Goal: Book appointment/travel/reservation

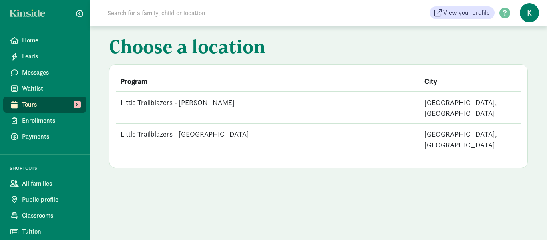
click at [202, 102] on td "Little Trailblazers - [PERSON_NAME]" at bounding box center [268, 108] width 304 height 32
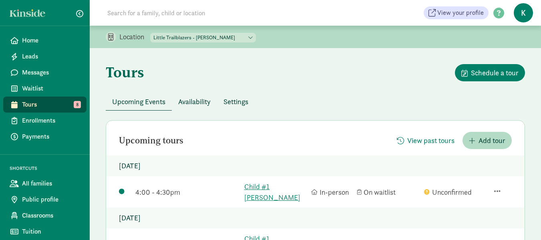
click at [34, 103] on span "Tours" at bounding box center [51, 105] width 58 height 10
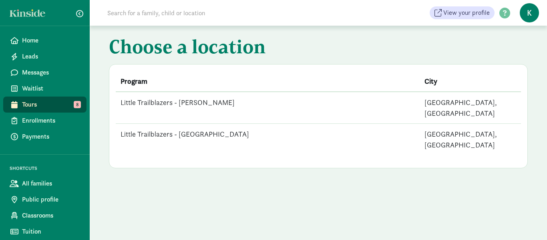
click at [185, 124] on td "Little Trailblazers - [GEOGRAPHIC_DATA]" at bounding box center [268, 140] width 304 height 32
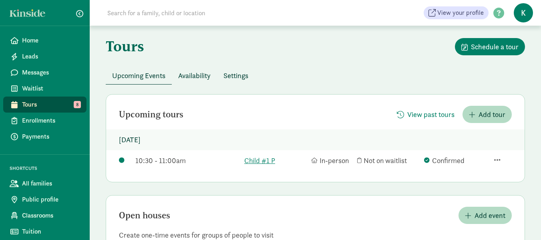
scroll to position [40, 0]
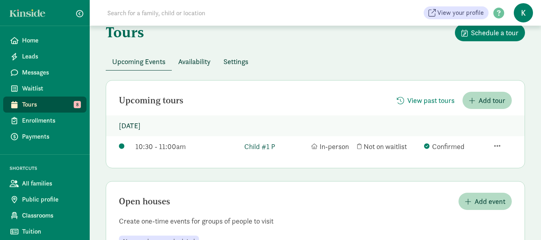
click at [262, 147] on link "Child #1 P" at bounding box center [275, 146] width 63 height 11
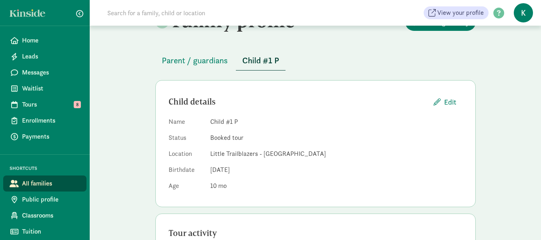
scroll to position [40, 0]
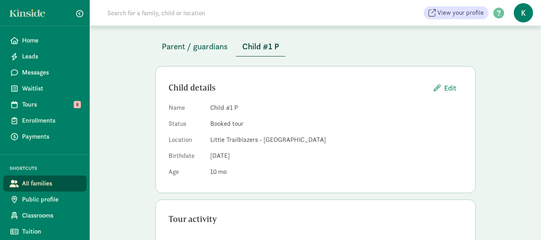
click at [205, 49] on span "Parent / guardians" at bounding box center [195, 46] width 66 height 13
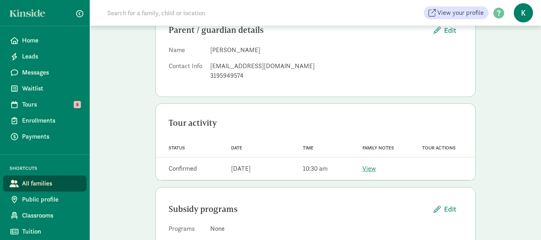
scroll to position [124, 0]
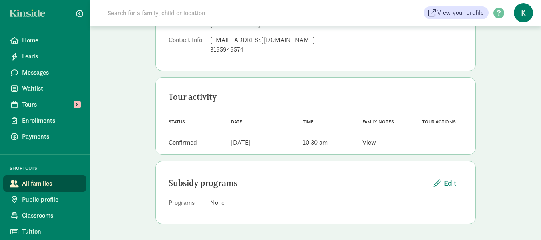
click at [369, 145] on link "View" at bounding box center [370, 142] width 14 height 8
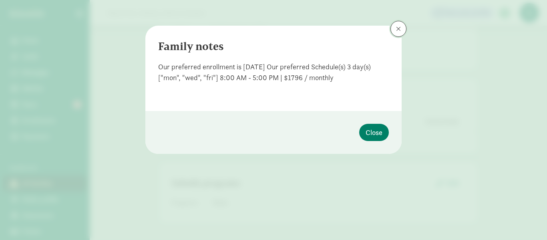
click at [395, 30] on button at bounding box center [399, 29] width 16 height 16
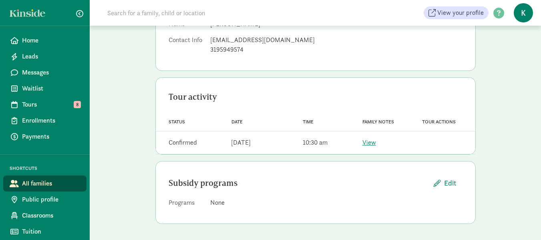
scroll to position [0, 0]
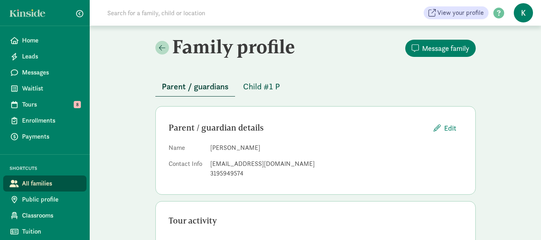
click at [256, 77] on button "Child #1 P" at bounding box center [262, 86] width 50 height 19
